Goal: Navigation & Orientation: Find specific page/section

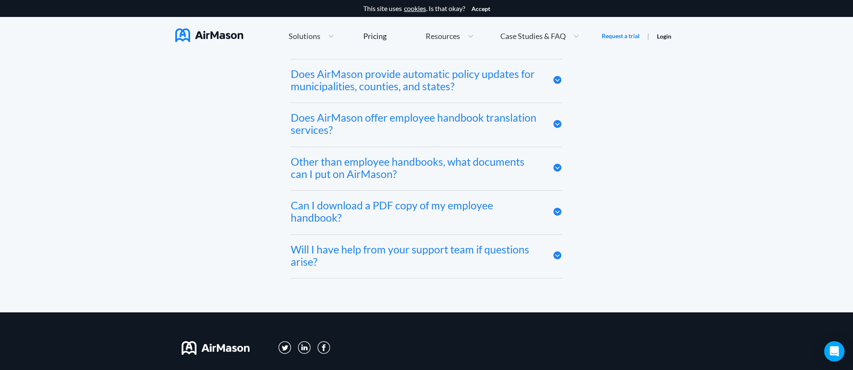
scroll to position [4763, 0]
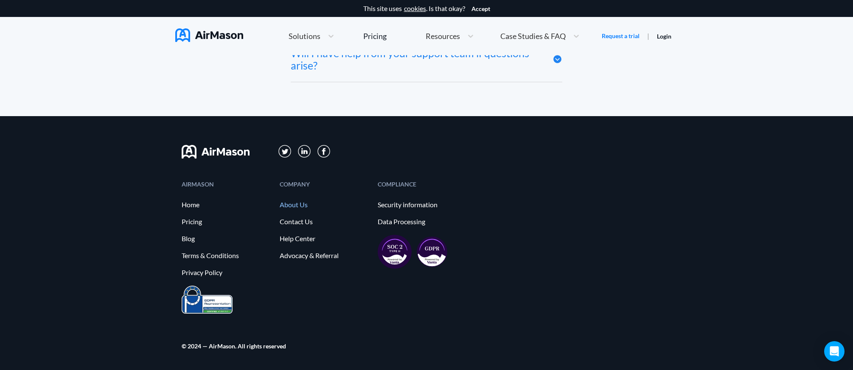
click at [292, 204] on link "About Us" at bounding box center [325, 205] width 90 height 8
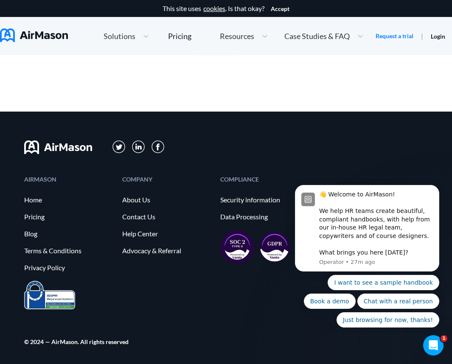
scroll to position [915, 0]
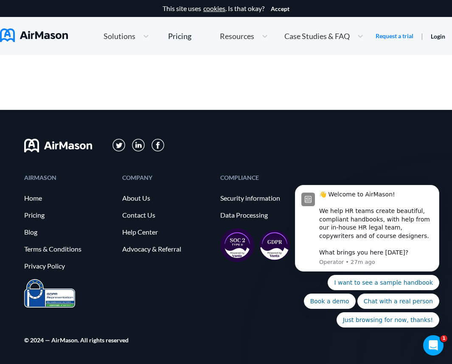
click at [64, 30] on img at bounding box center [34, 35] width 68 height 14
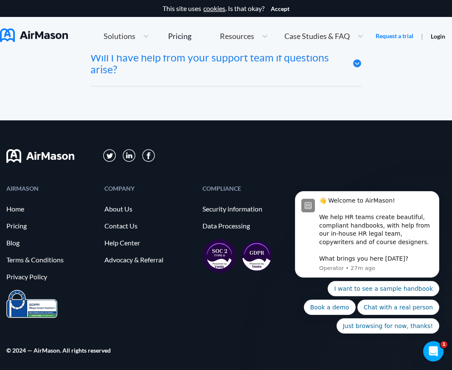
scroll to position [4403, 0]
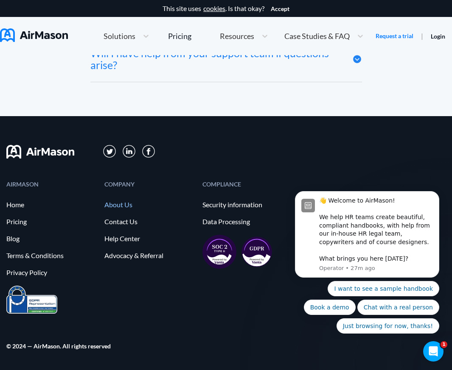
click at [126, 202] on link "About Us" at bounding box center [149, 205] width 90 height 8
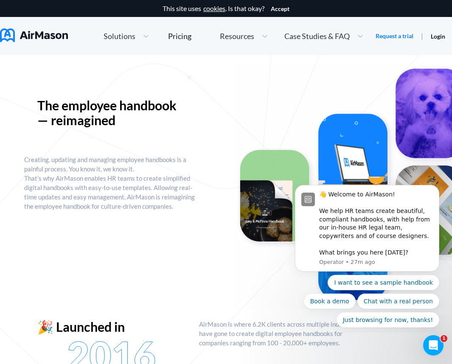
scroll to position [71, 0]
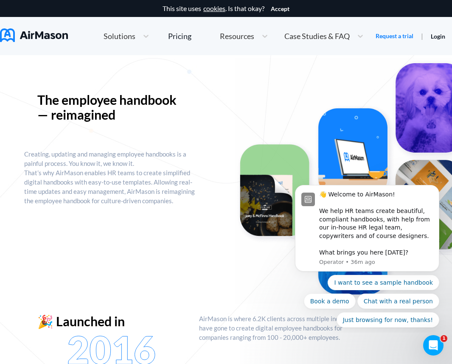
click at [39, 29] on img at bounding box center [34, 35] width 68 height 14
